Goal: Task Accomplishment & Management: Use online tool/utility

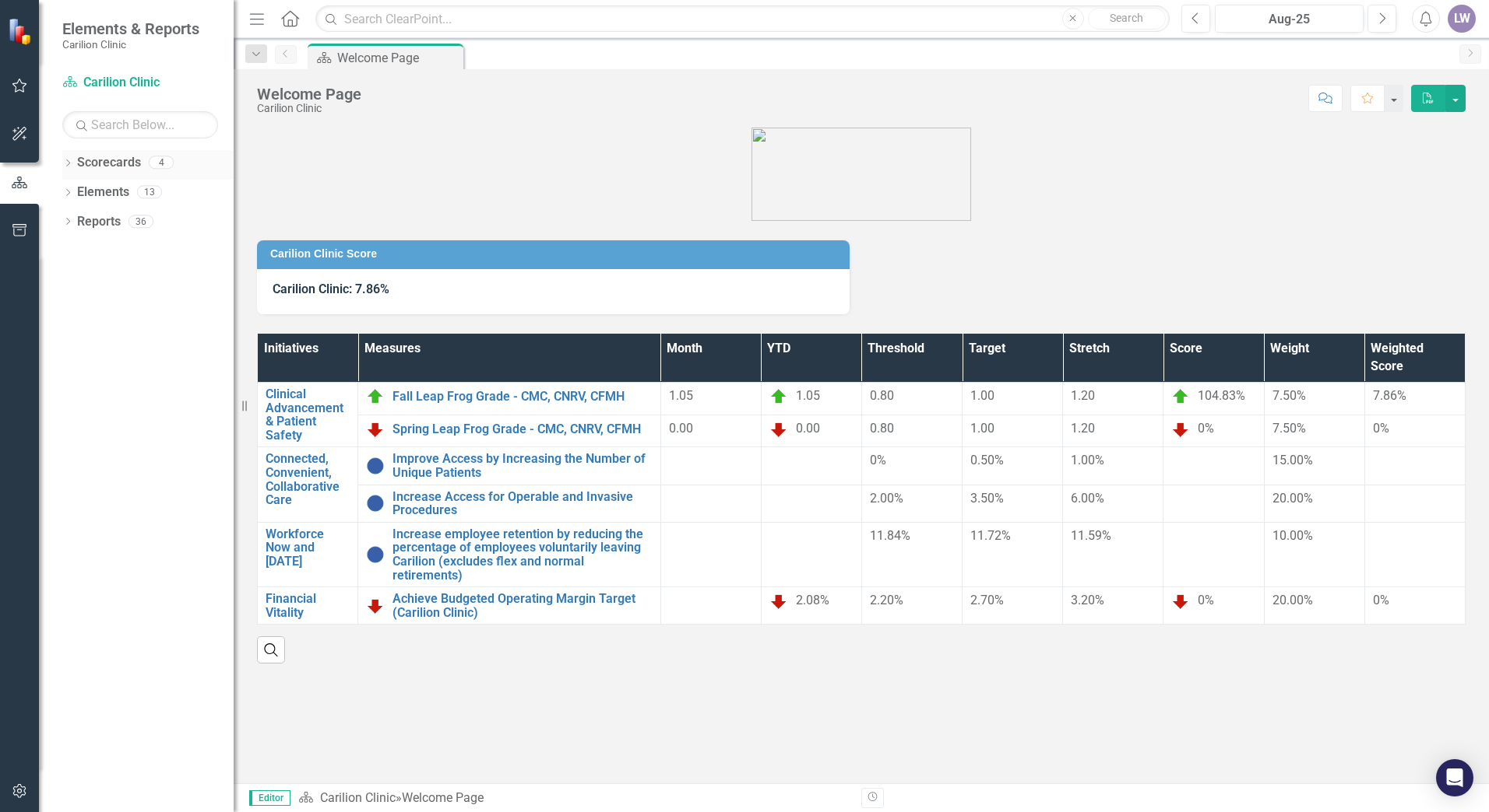
click at [72, 162] on icon "Dropdown" at bounding box center [67, 165] width 11 height 9
click at [90, 198] on link "Carilion Clinic" at bounding box center [159, 193] width 148 height 18
click at [81, 194] on icon "Dropdown" at bounding box center [75, 191] width 12 height 10
click at [98, 228] on div "Dropdown" at bounding box center [93, 222] width 16 height 13
click at [124, 254] on link "Neurology" at bounding box center [176, 252] width 117 height 18
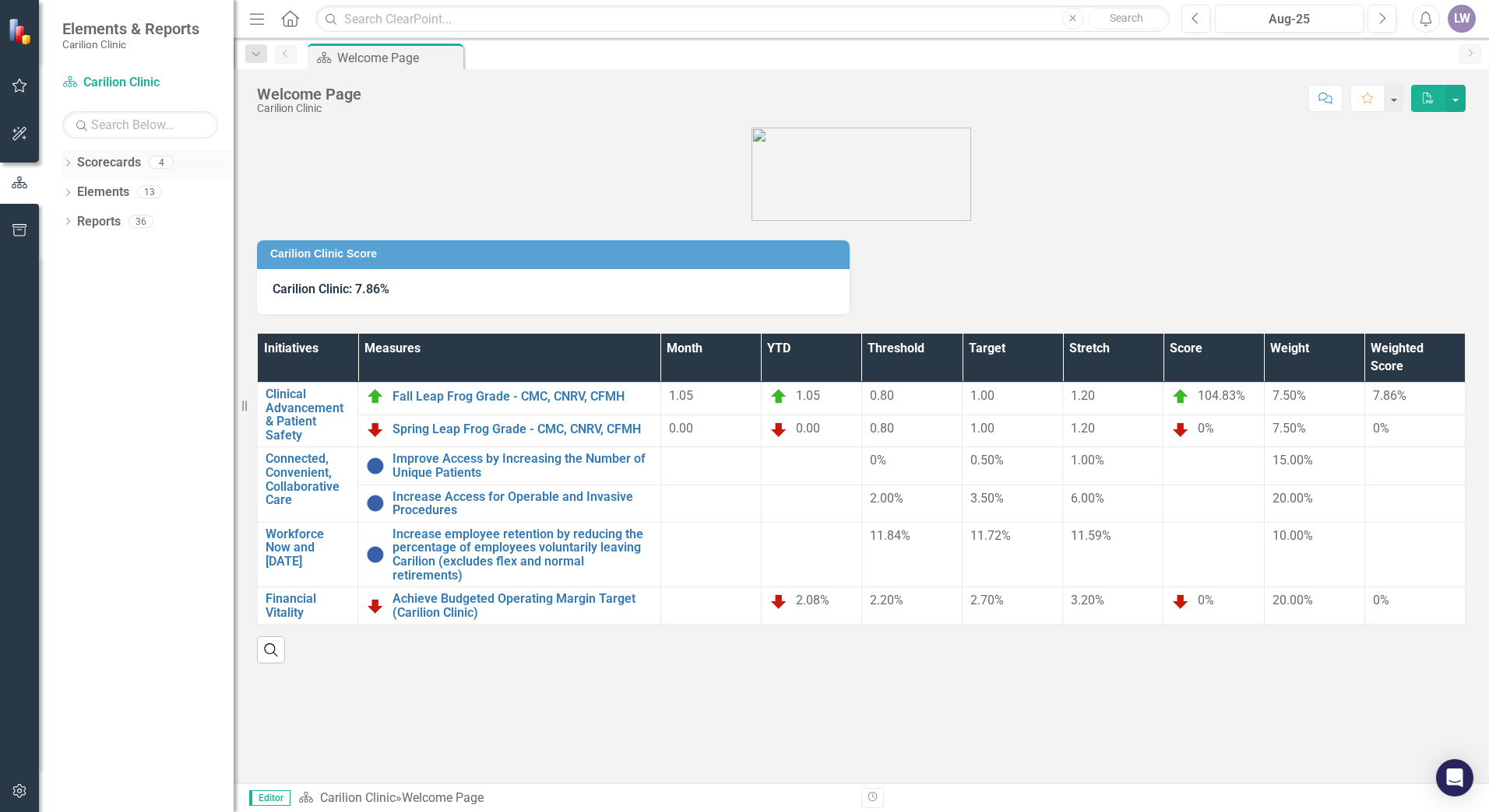
click at [66, 166] on icon "Dropdown" at bounding box center [67, 165] width 11 height 9
click at [100, 193] on link "Carilion Clinic" at bounding box center [159, 193] width 148 height 18
click at [91, 193] on link "Carilion Clinic" at bounding box center [159, 193] width 148 height 18
click at [79, 188] on icon "Dropdown" at bounding box center [75, 191] width 12 height 10
click at [99, 218] on div "Dropdown" at bounding box center [93, 222] width 16 height 13
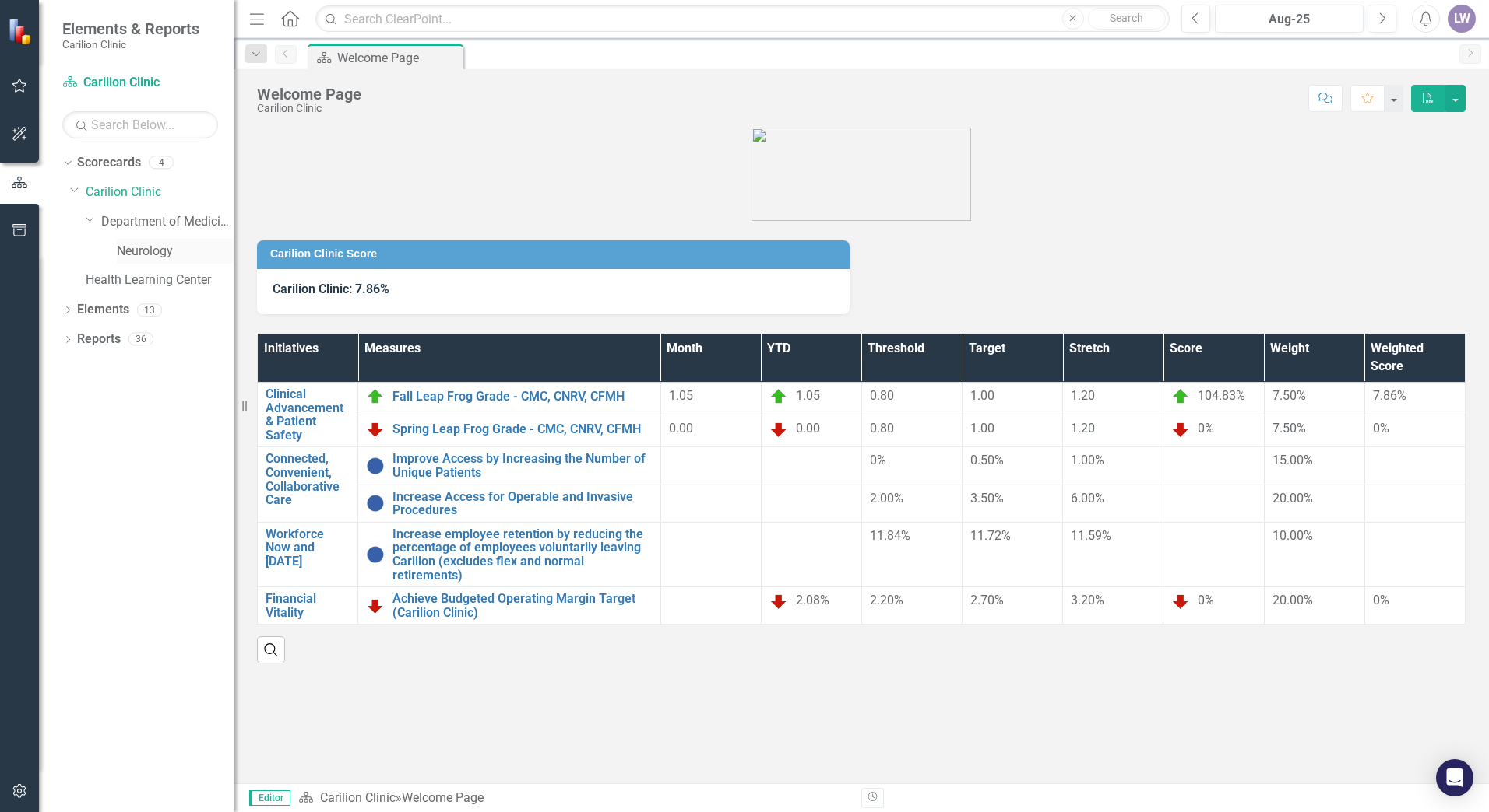
click at [138, 249] on link "Neurology" at bounding box center [176, 252] width 117 height 18
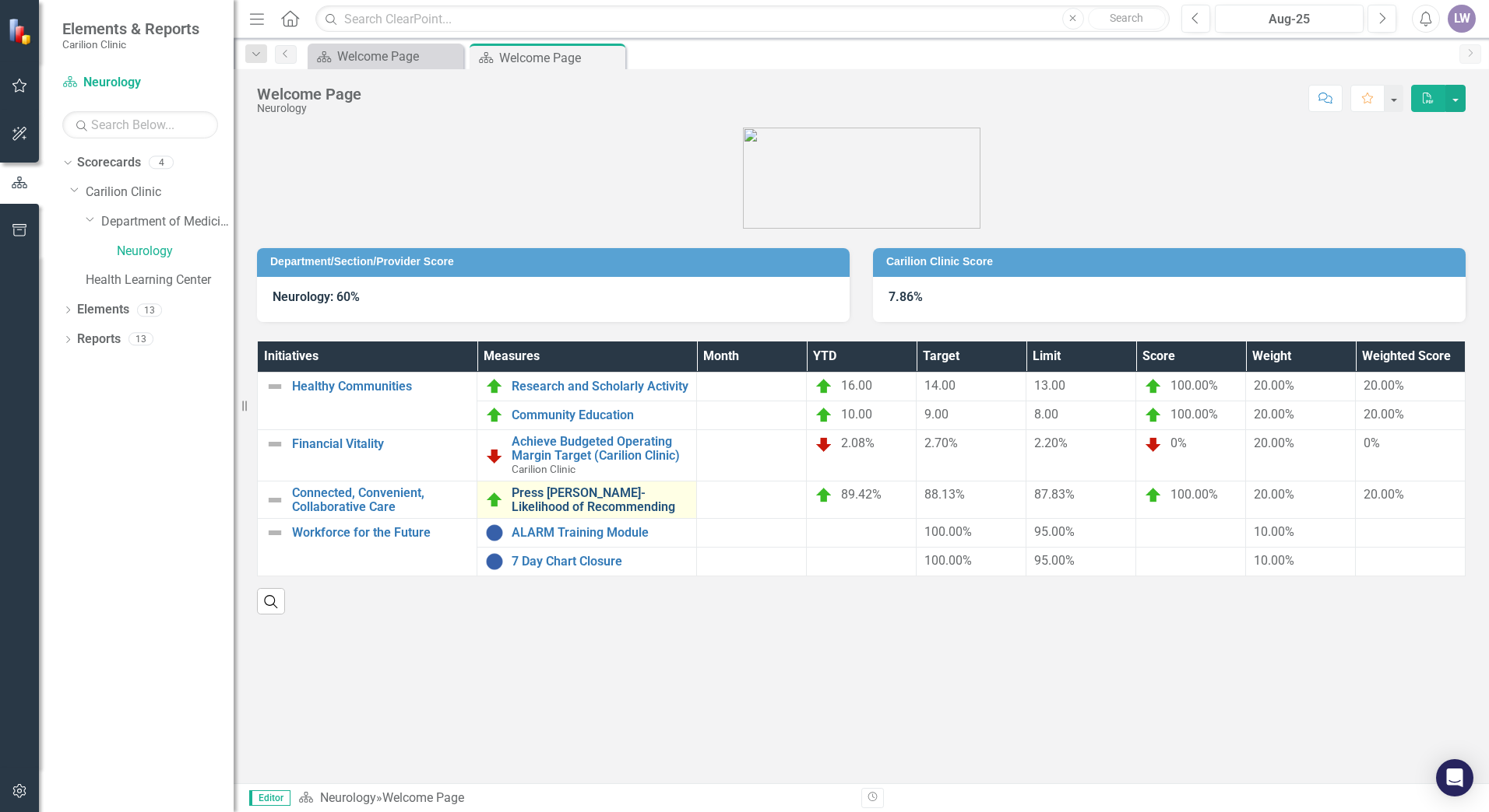
click at [573, 484] on link "Press [PERSON_NAME]- Likelihood of Recommending" at bounding box center [599, 500] width 177 height 28
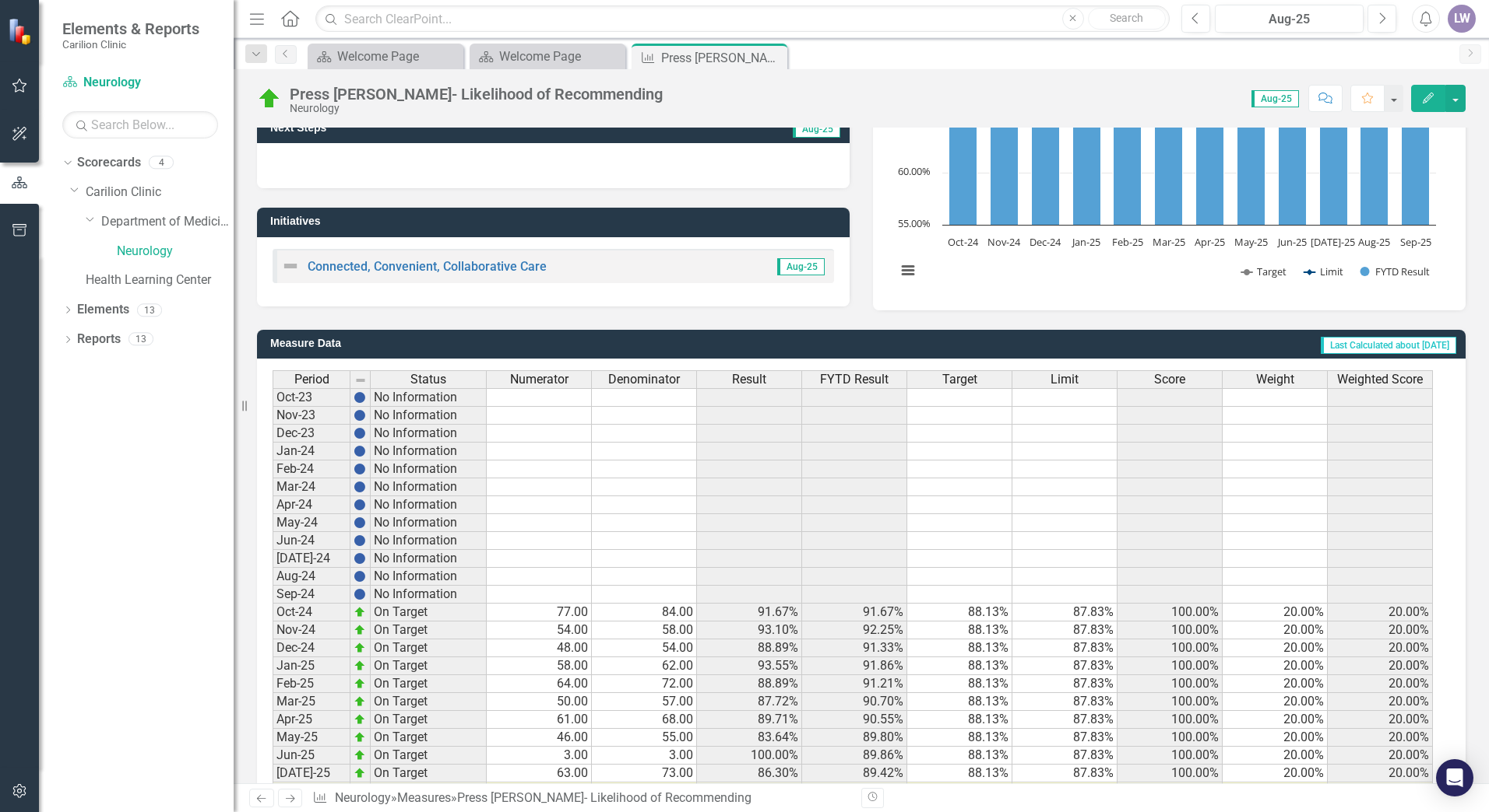
scroll to position [275, 0]
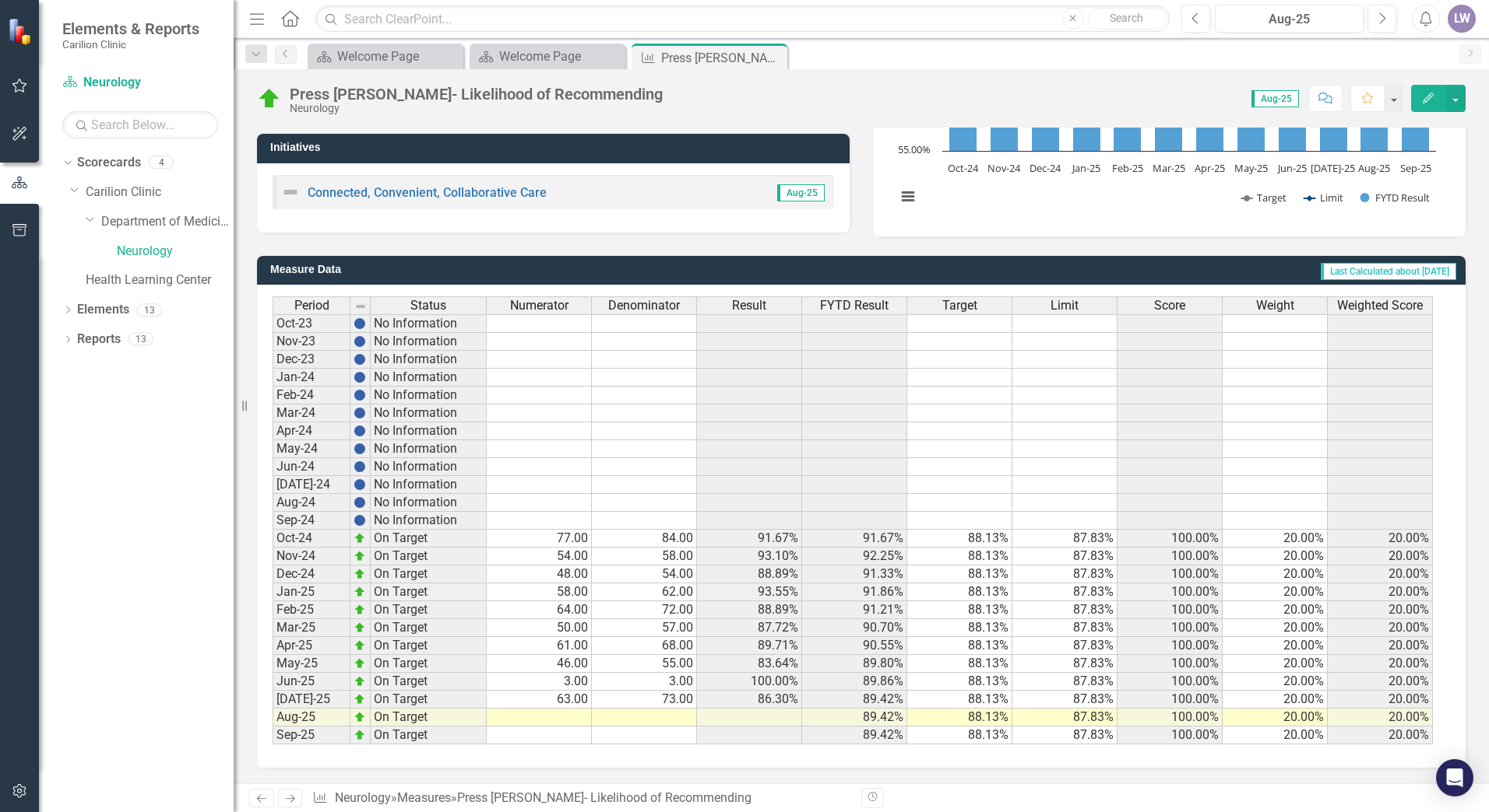
click at [574, 484] on td at bounding box center [539, 718] width 105 height 18
click at [559, 484] on td at bounding box center [539, 718] width 105 height 18
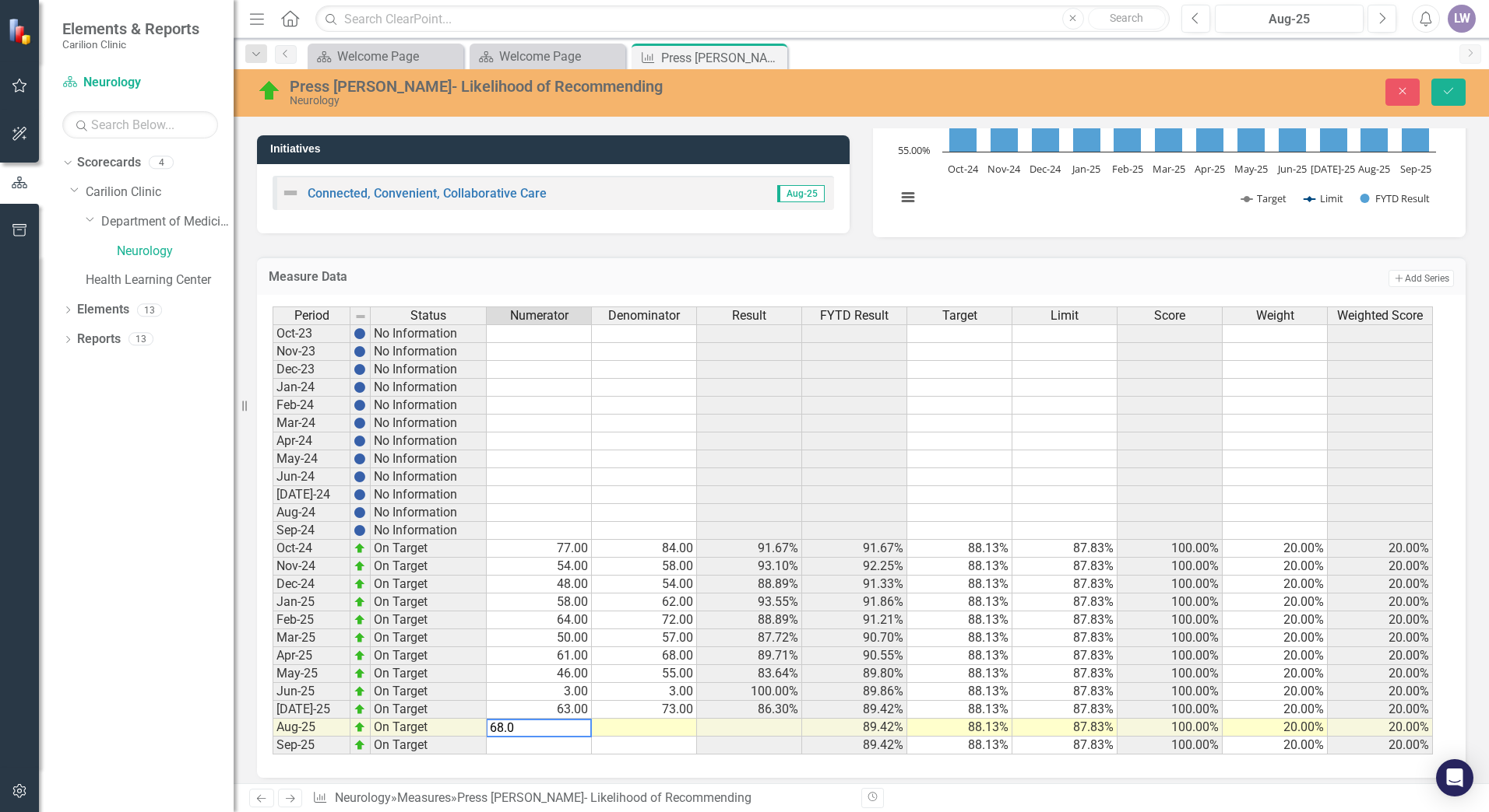
type textarea "68.00"
type textarea "78.00"
click at [968, 88] on icon "Save" at bounding box center [1448, 91] width 14 height 11
